Goal: Information Seeking & Learning: Learn about a topic

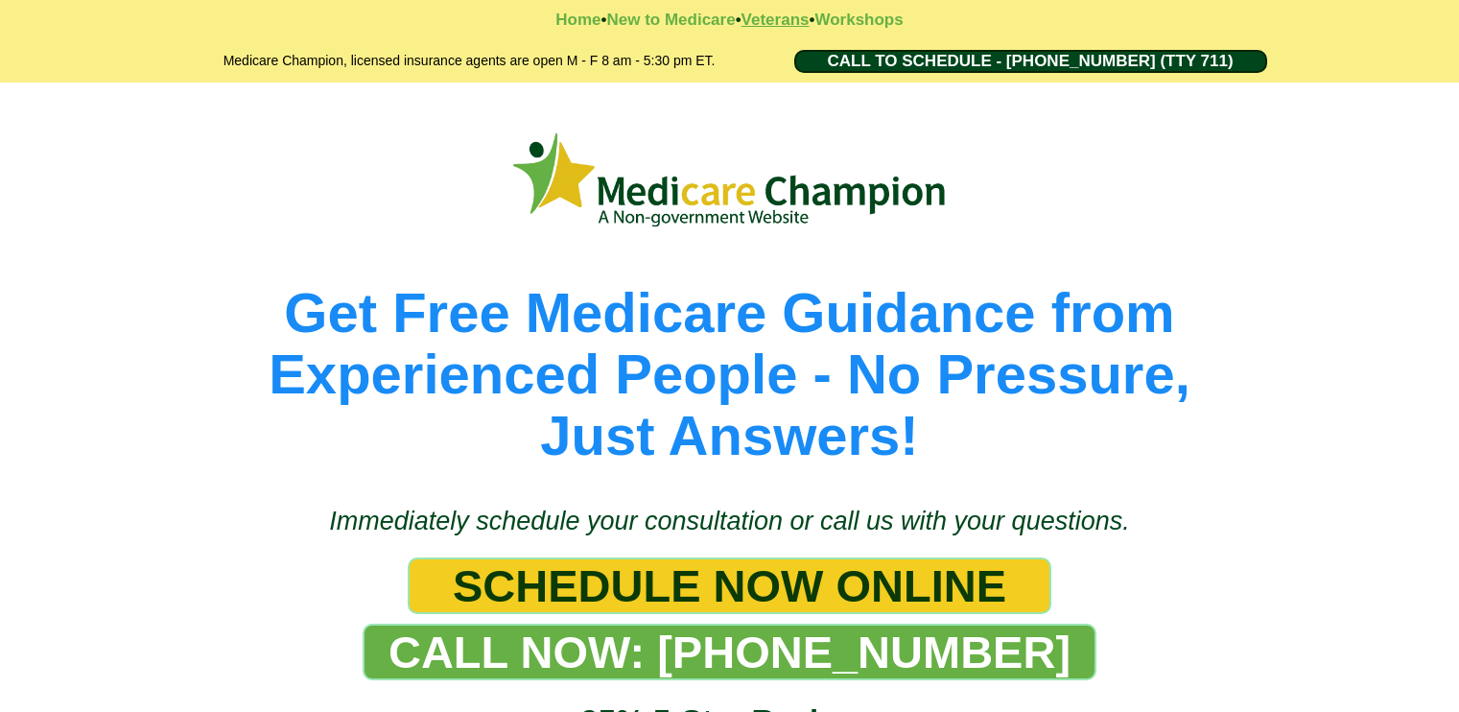
click at [773, 21] on strong "Veterans" at bounding box center [776, 20] width 68 height 18
click at [671, 19] on strong "New to Medicare" at bounding box center [670, 20] width 129 height 18
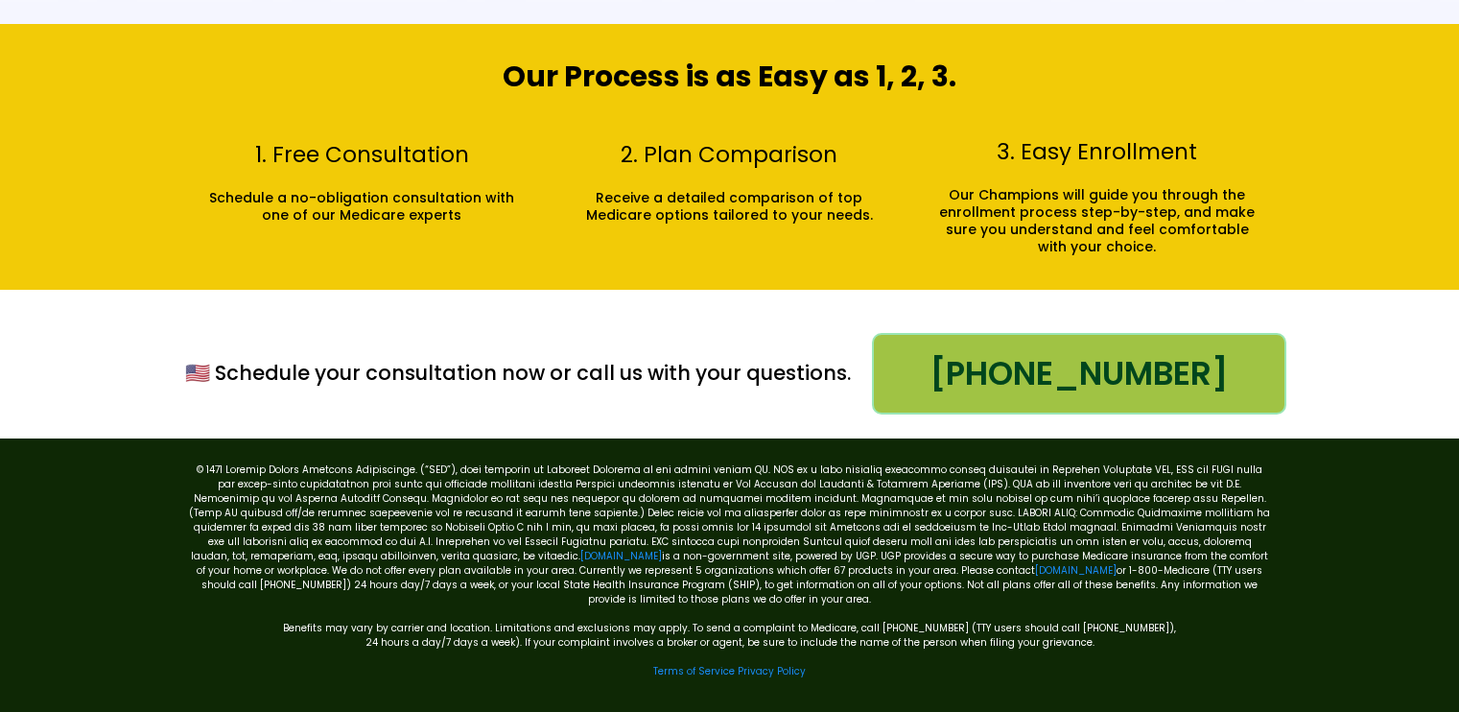
scroll to position [2212, 0]
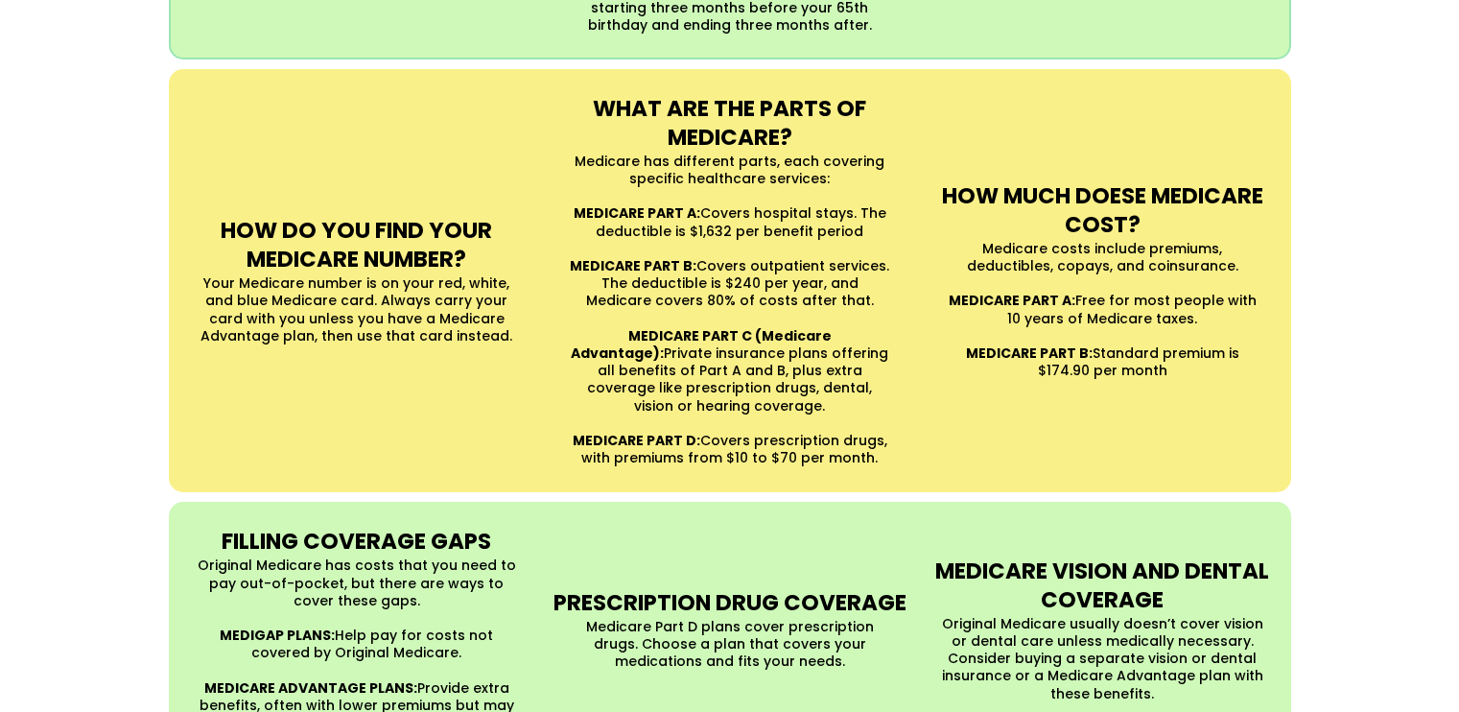
scroll to position [1450, 0]
